Goal: Navigation & Orientation: Find specific page/section

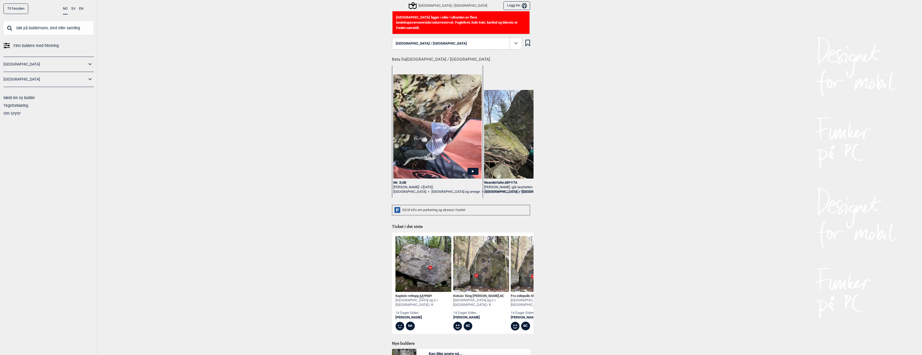
click at [509, 39] on span at bounding box center [515, 43] width 12 height 12
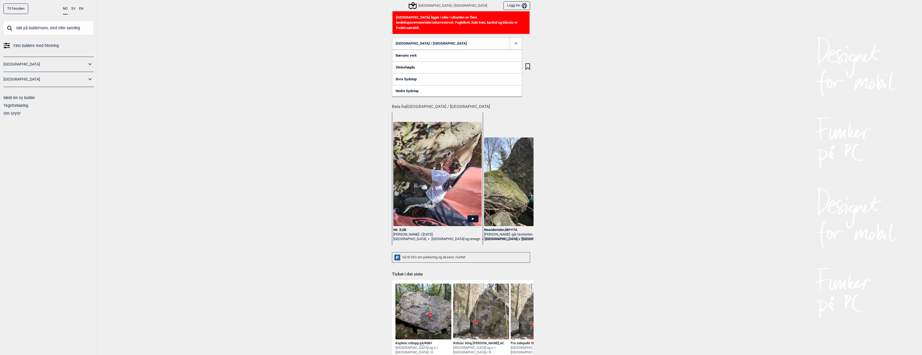
click at [509, 39] on span at bounding box center [515, 43] width 12 height 12
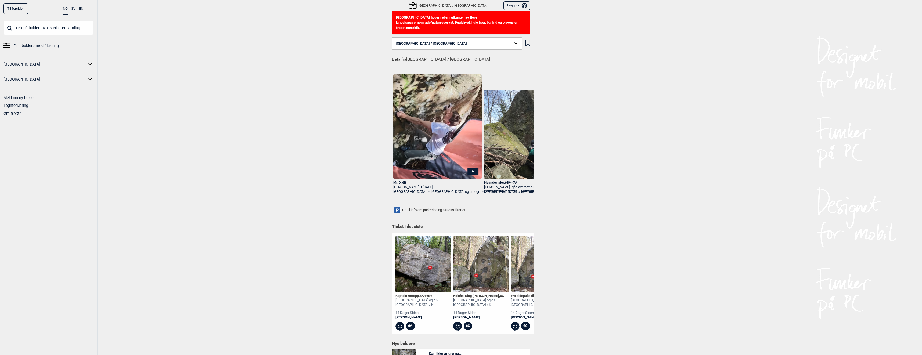
click at [317, 49] on div "Til forsiden NO SV EN Finn buldere med filtrering [GEOGRAPHIC_DATA] [GEOGRAPHIC…" at bounding box center [461, 177] width 922 height 355
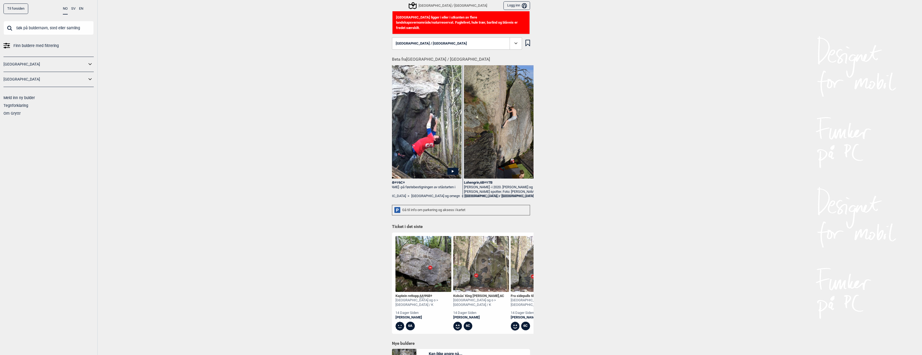
scroll to position [0, 1126]
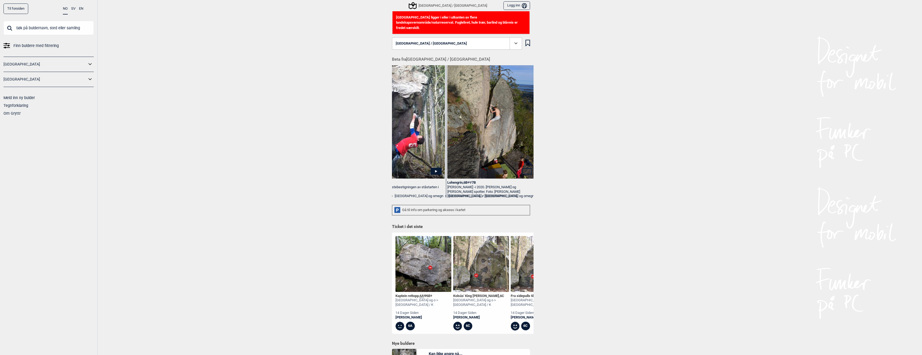
click at [447, 209] on div "Gå til info om parkering og aksess i kartet" at bounding box center [461, 210] width 138 height 10
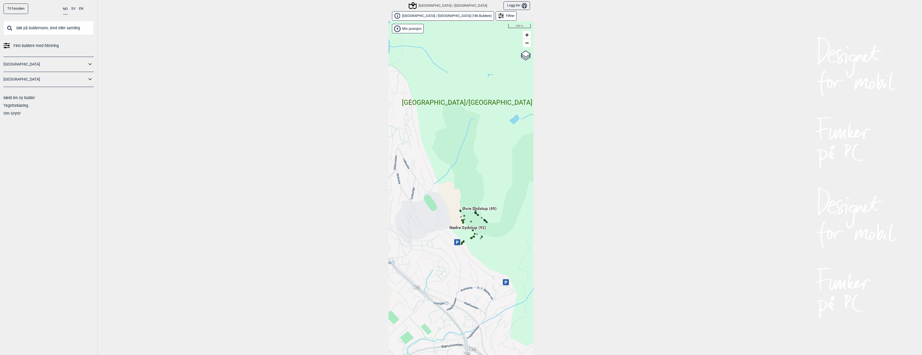
scroll to position [8, 0]
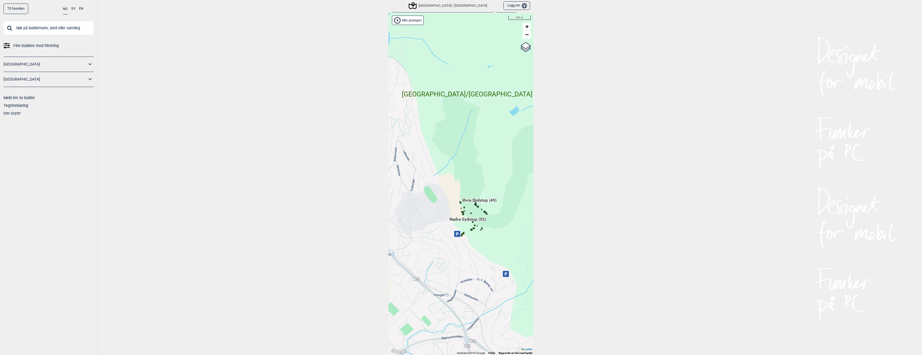
drag, startPoint x: 481, startPoint y: 244, endPoint x: 495, endPoint y: 228, distance: 20.7
click at [495, 228] on div "Hallingdal Gol Ål Stange Kolomoen [GEOGRAPHIC_DATA] [GEOGRAPHIC_DATA][PERSON_NA…" at bounding box center [460, 184] width 145 height 342
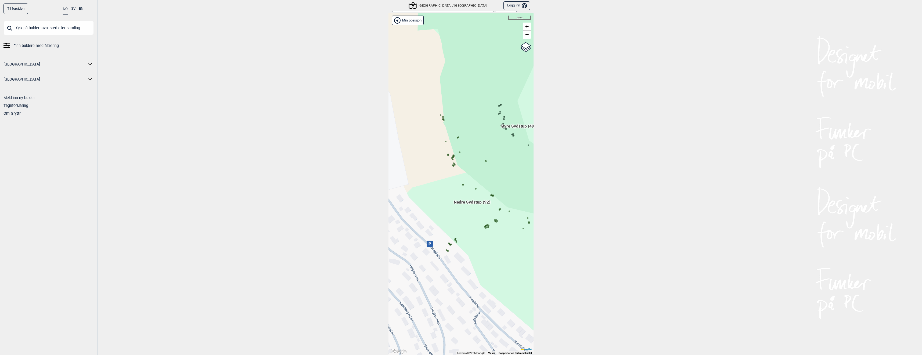
click at [449, 244] on icon at bounding box center [450, 245] width 3 height 3
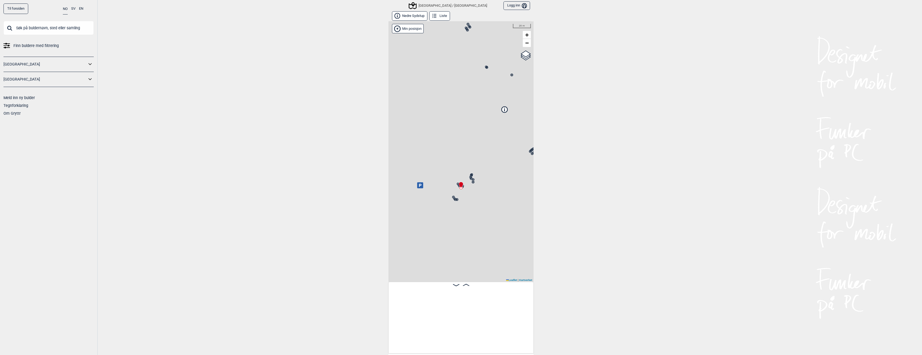
scroll to position [0, 408]
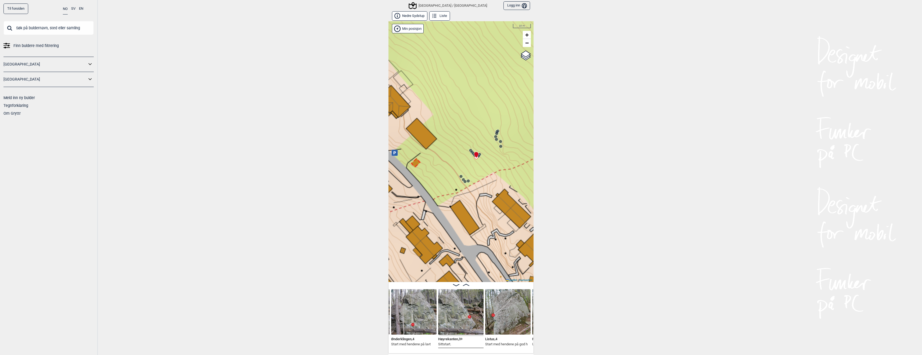
click at [465, 285] on icon at bounding box center [466, 285] width 6 height 2
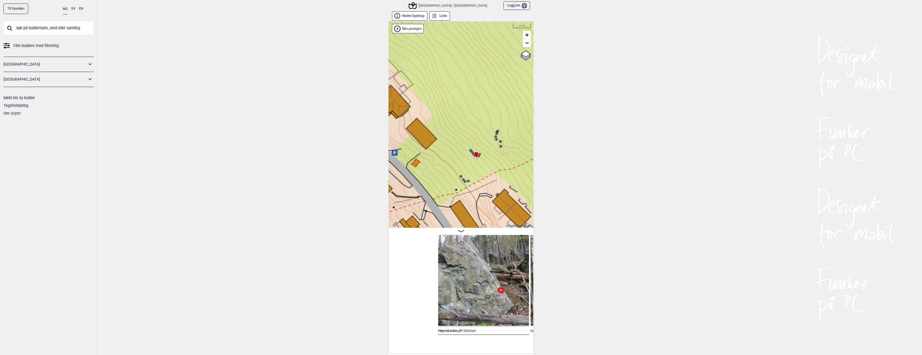
scroll to position [0, 457]
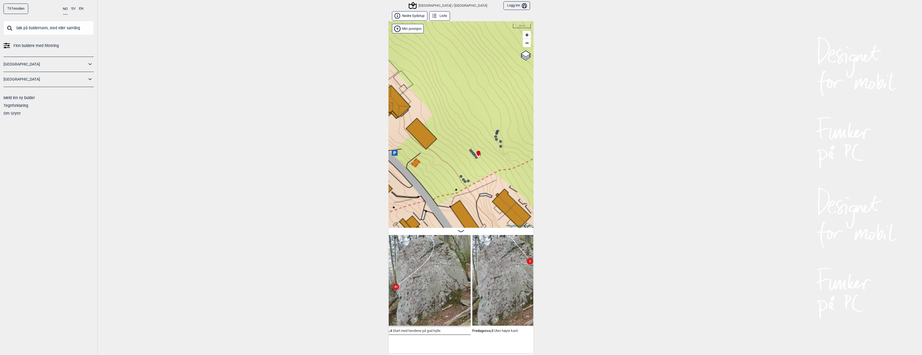
scroll to position [0, 568]
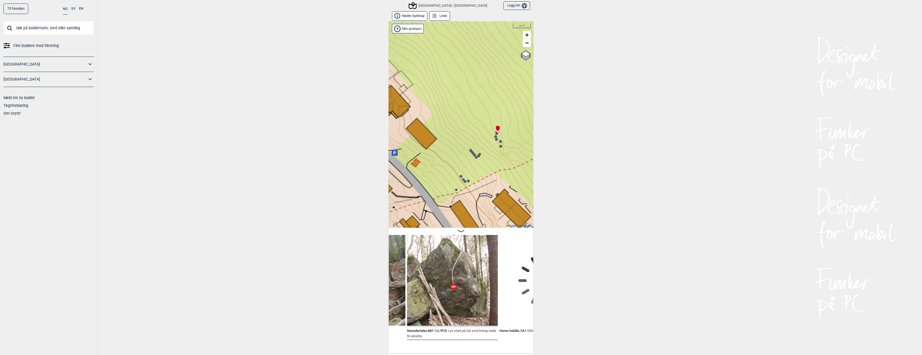
scroll to position [0, 792]
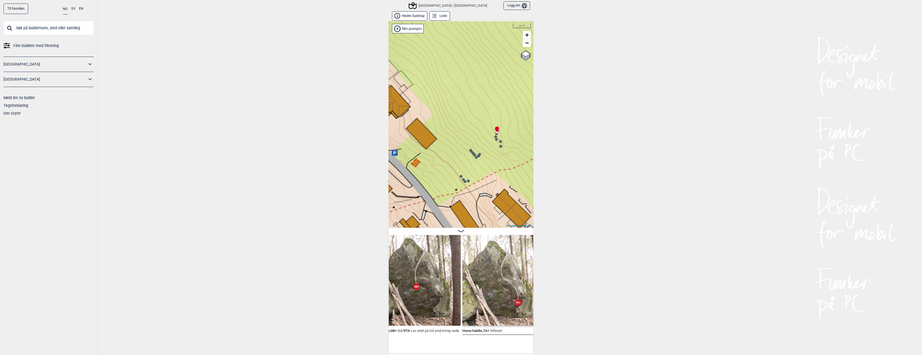
scroll to position [0, 725]
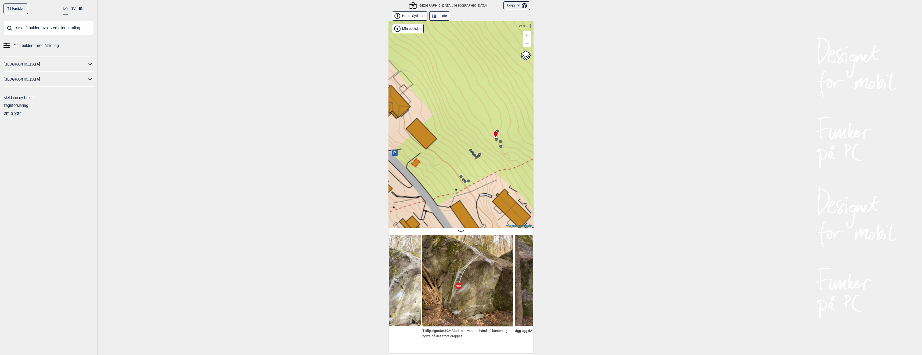
scroll to position [0, 959]
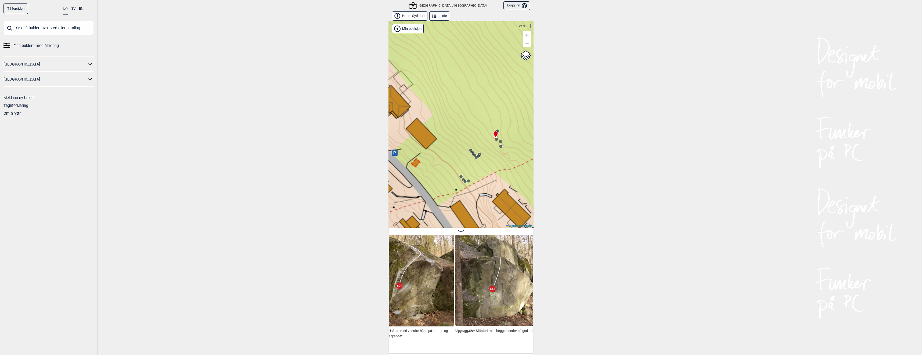
scroll to position [0, 1057]
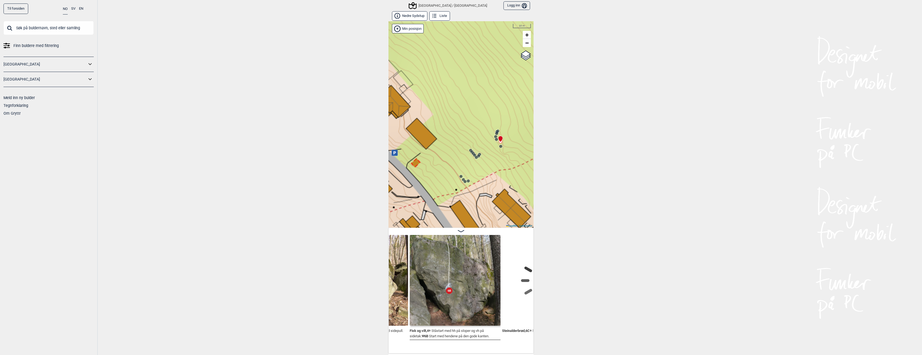
scroll to position [0, 1186]
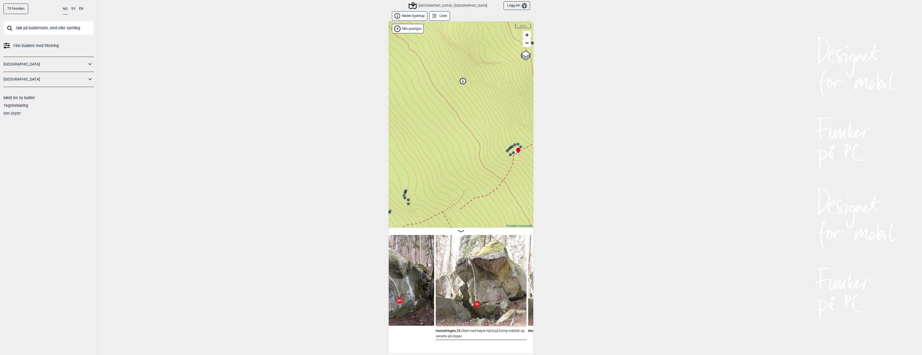
scroll to position [0, 1355]
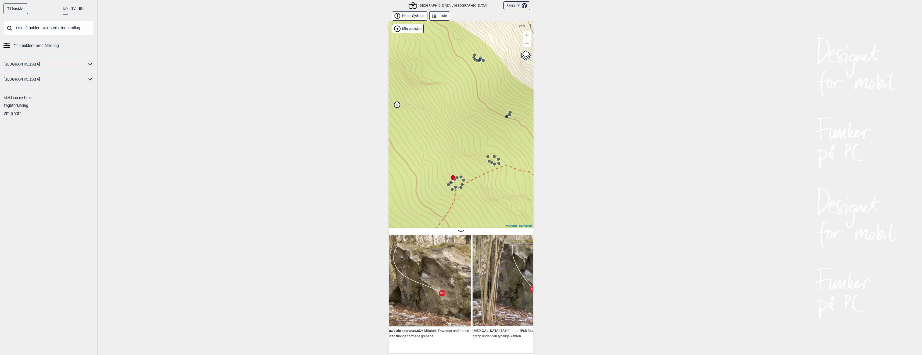
scroll to position [0, 1934]
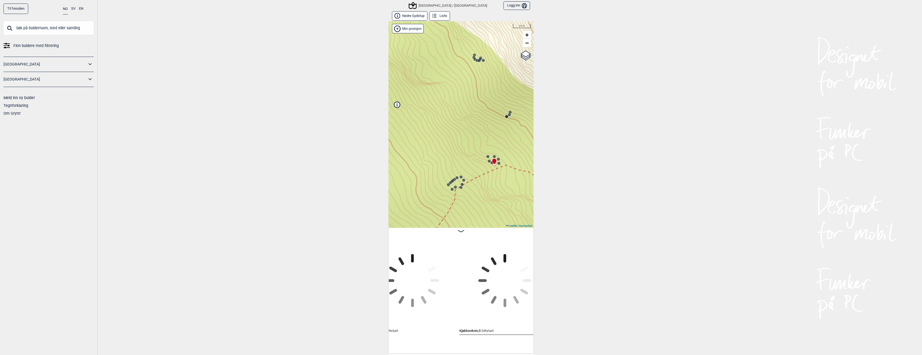
scroll to position [0, 2707]
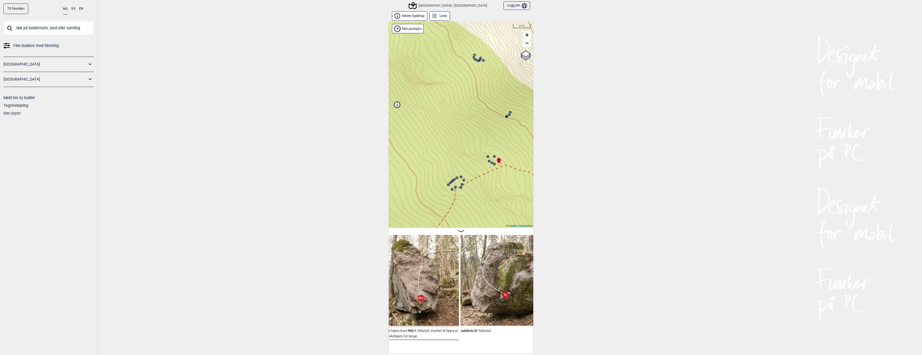
scroll to position [0, 2799]
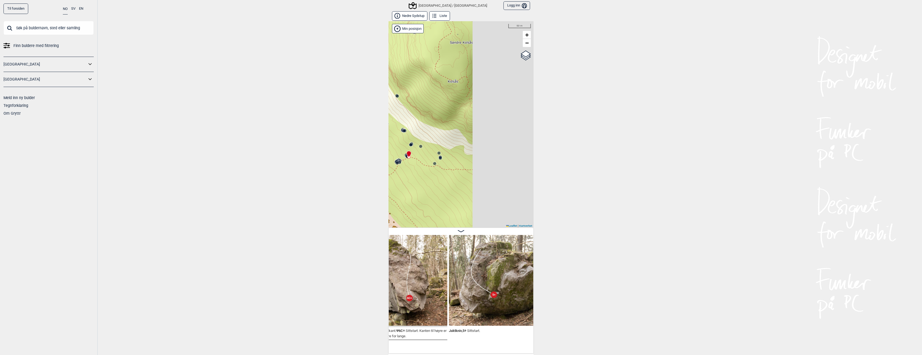
drag, startPoint x: 477, startPoint y: 179, endPoint x: 414, endPoint y: 173, distance: 63.6
click at [414, 173] on div "[GEOGRAPHIC_DATA]/[GEOGRAPHIC_DATA]" at bounding box center [460, 124] width 145 height 207
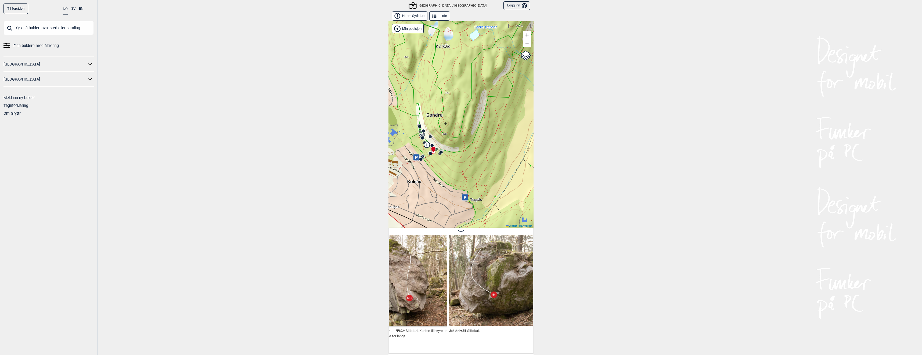
drag, startPoint x: 454, startPoint y: 179, endPoint x: 472, endPoint y: 163, distance: 24.3
click at [472, 163] on div "[GEOGRAPHIC_DATA]/[GEOGRAPHIC_DATA]" at bounding box center [460, 124] width 145 height 207
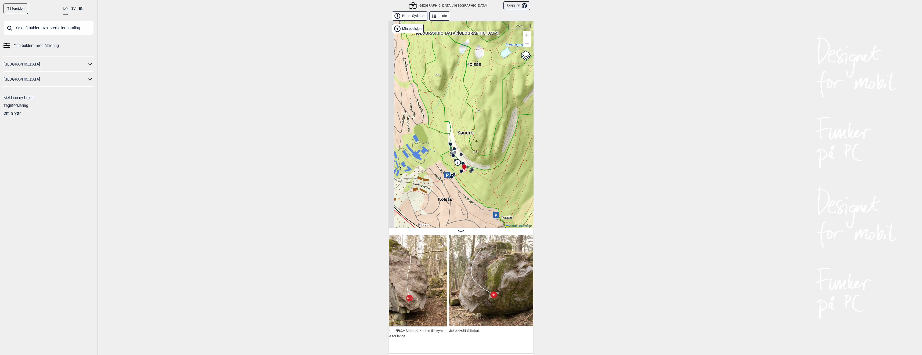
drag, startPoint x: 455, startPoint y: 154, endPoint x: 493, endPoint y: 168, distance: 40.3
click at [492, 167] on div "[GEOGRAPHIC_DATA]/[GEOGRAPHIC_DATA]" at bounding box center [460, 124] width 145 height 207
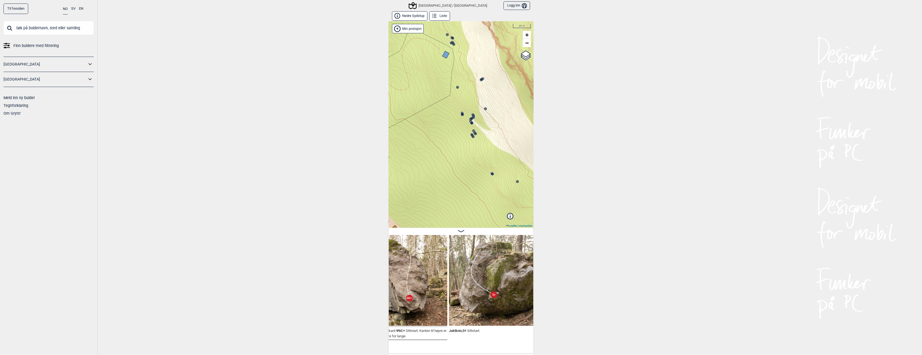
drag, startPoint x: 480, startPoint y: 194, endPoint x: 476, endPoint y: 100, distance: 94.3
click at [476, 100] on div "[GEOGRAPHIC_DATA]/[GEOGRAPHIC_DATA]" at bounding box center [460, 124] width 145 height 207
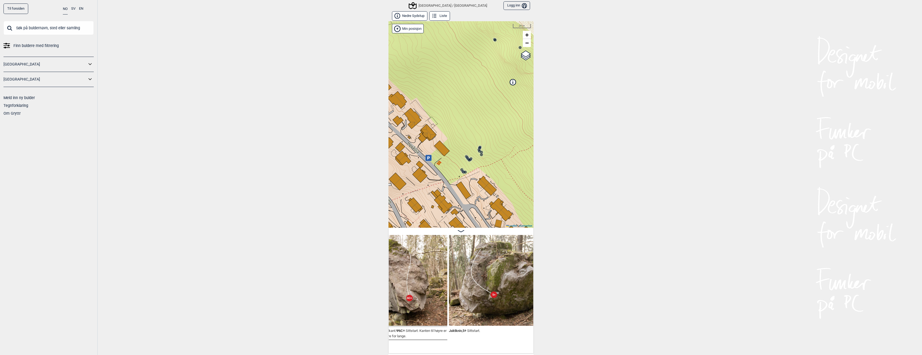
drag, startPoint x: 459, startPoint y: 178, endPoint x: 468, endPoint y: 115, distance: 64.3
click at [468, 115] on div "[GEOGRAPHIC_DATA]/[GEOGRAPHIC_DATA]" at bounding box center [460, 124] width 145 height 207
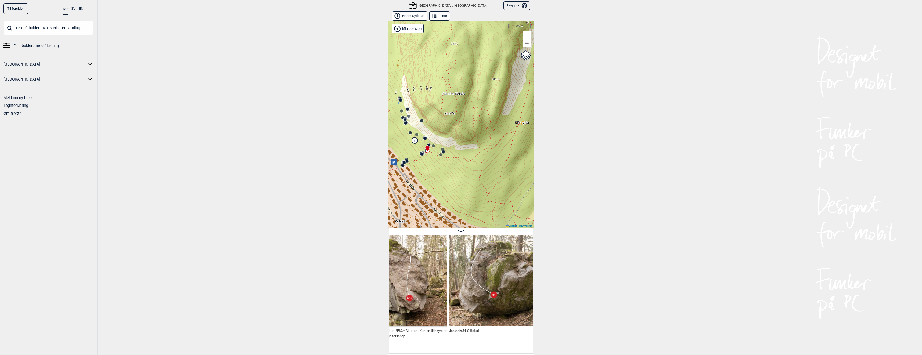
drag, startPoint x: 492, startPoint y: 116, endPoint x: 403, endPoint y: 140, distance: 91.9
click at [422, 153] on circle at bounding box center [421, 154] width 3 height 3
